Goal: Information Seeking & Learning: Check status

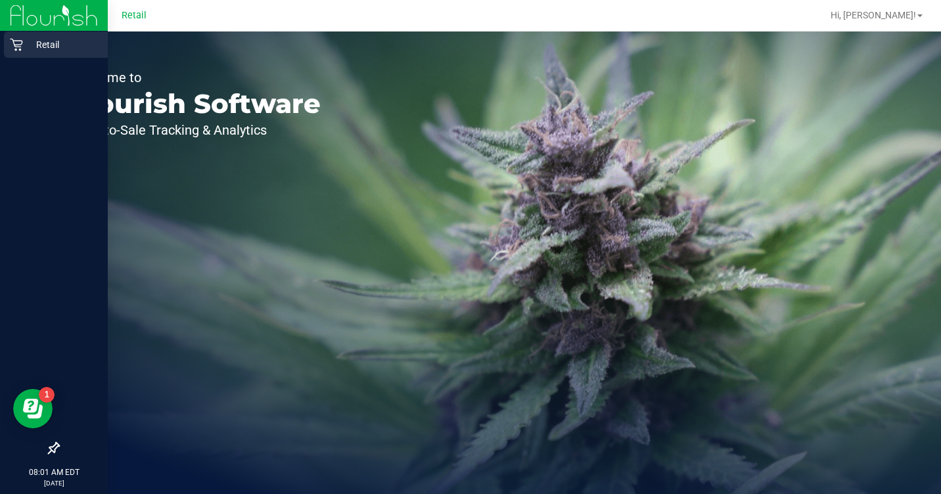
click at [65, 38] on p "Retail" at bounding box center [62, 45] width 79 height 16
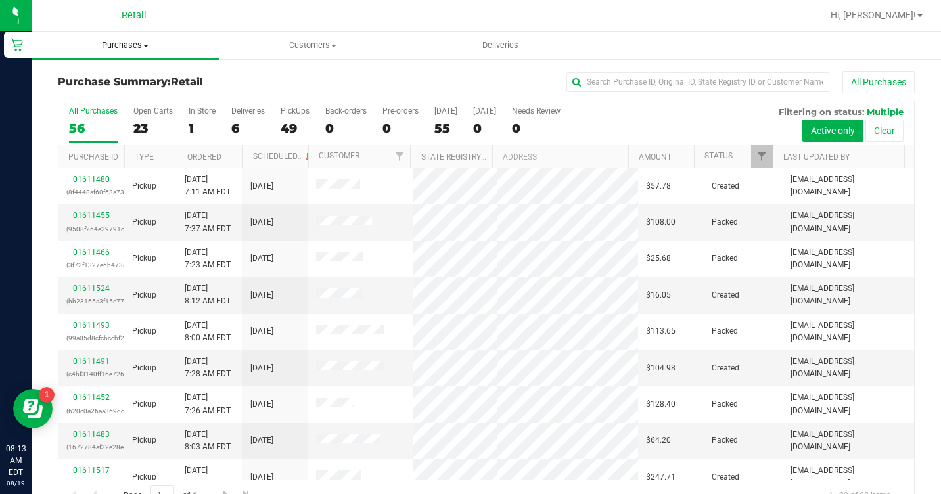
click at [124, 45] on span "Purchases" at bounding box center [125, 45] width 187 height 12
click at [94, 103] on li "All purchases" at bounding box center [125, 111] width 187 height 16
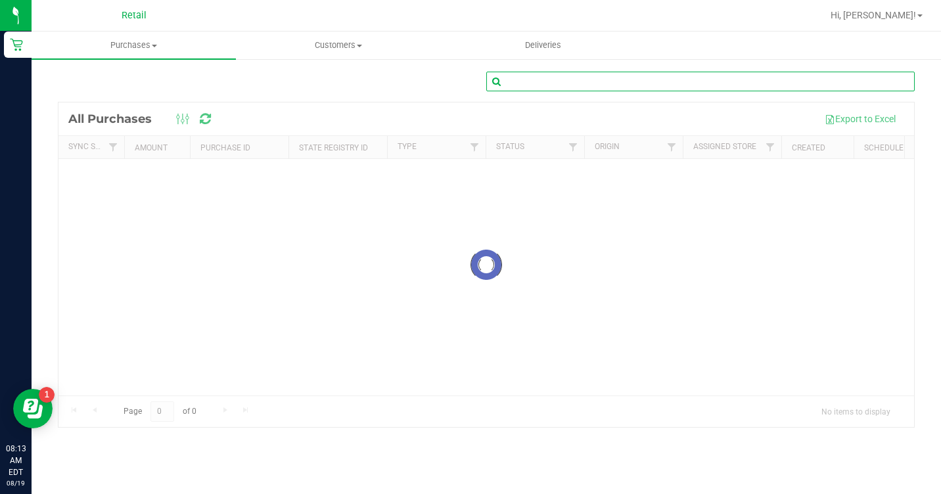
click at [610, 90] on input "text" at bounding box center [700, 82] width 428 height 20
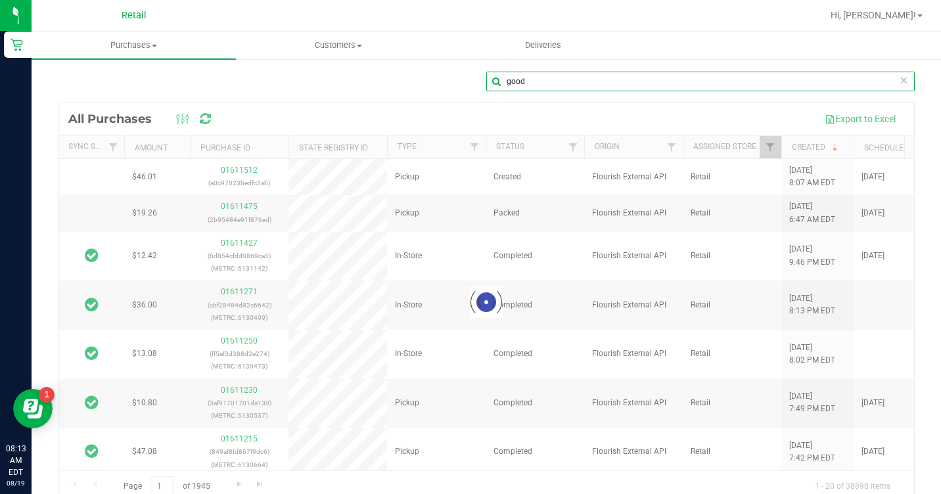
type input "good"
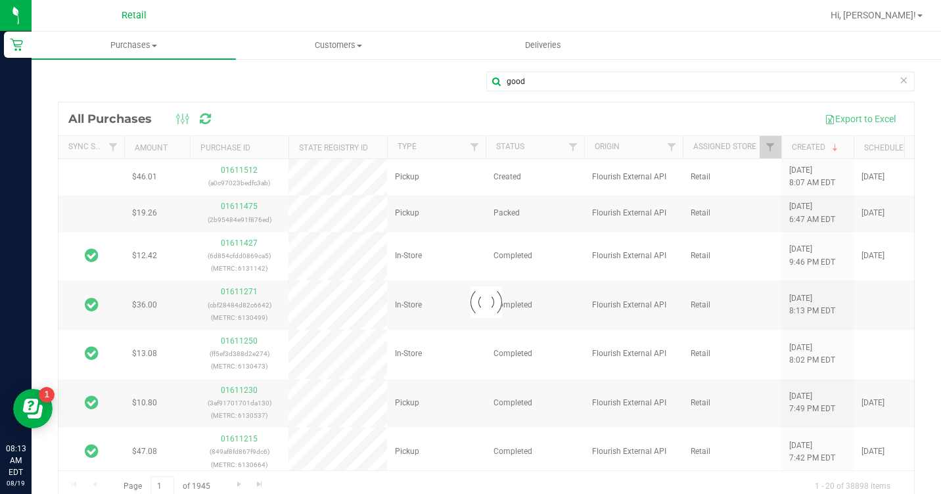
drag, startPoint x: 603, startPoint y: 465, endPoint x: 754, endPoint y: 476, distance: 151.4
click at [754, 476] on div at bounding box center [485, 301] width 855 height 399
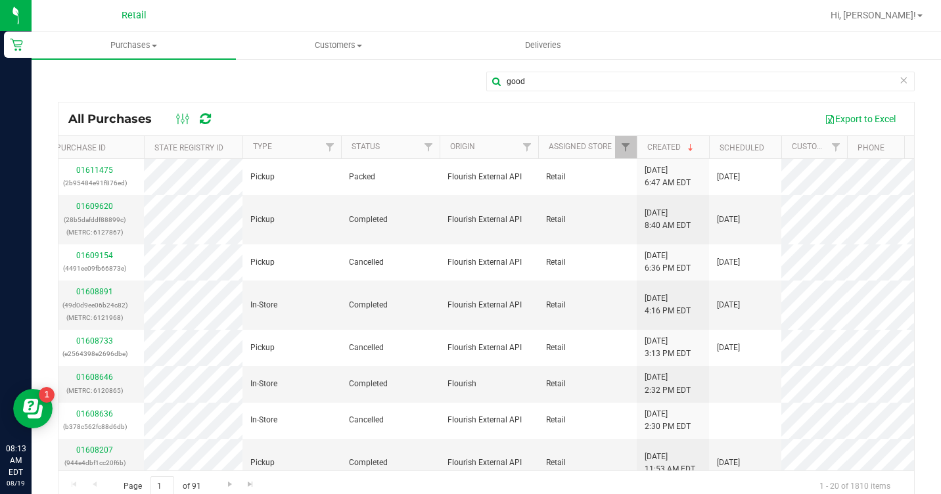
scroll to position [0, 146]
